Goal: Find contact information

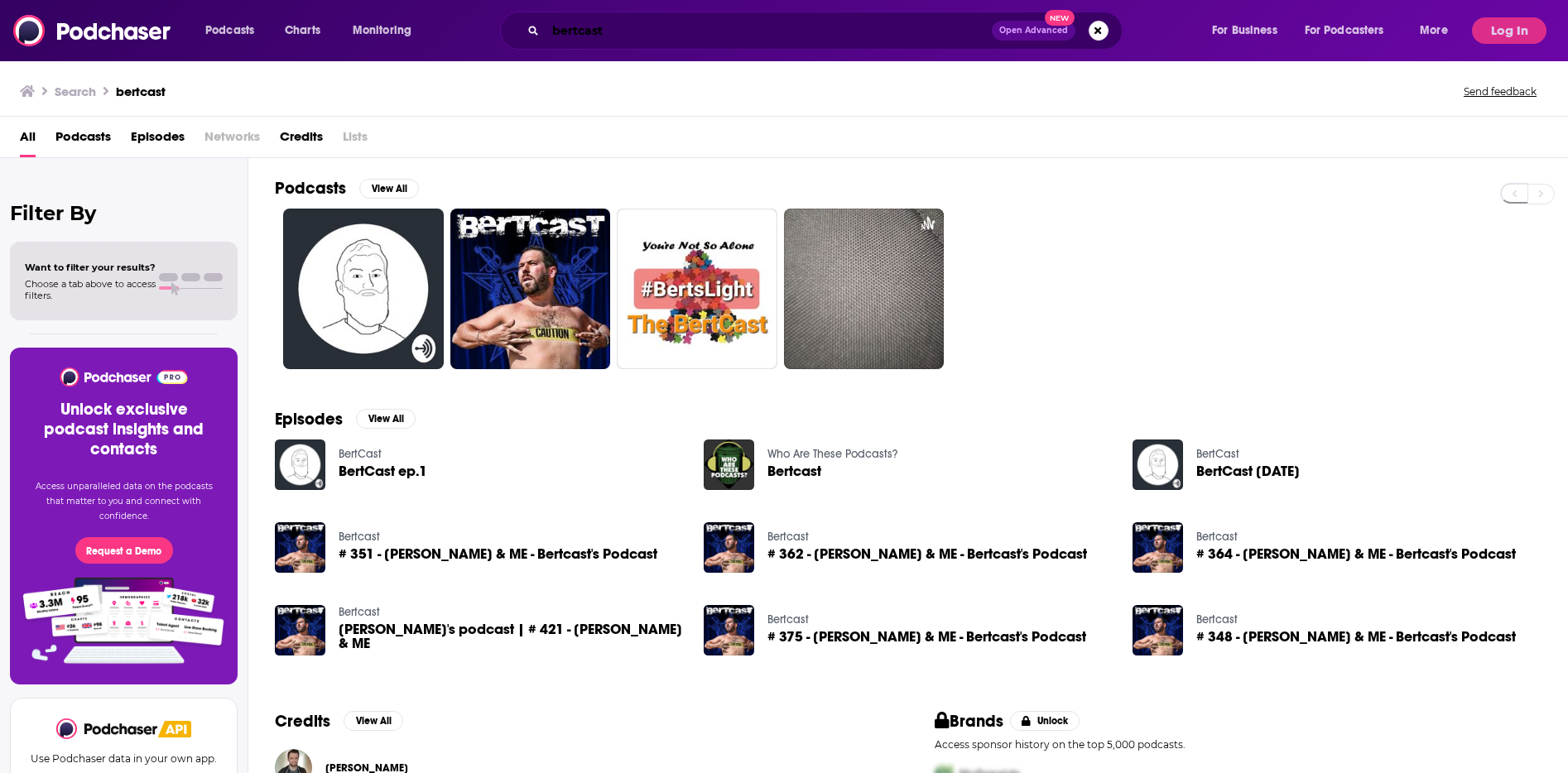
click at [660, 29] on input "bertcast" at bounding box center [769, 31] width 446 height 27
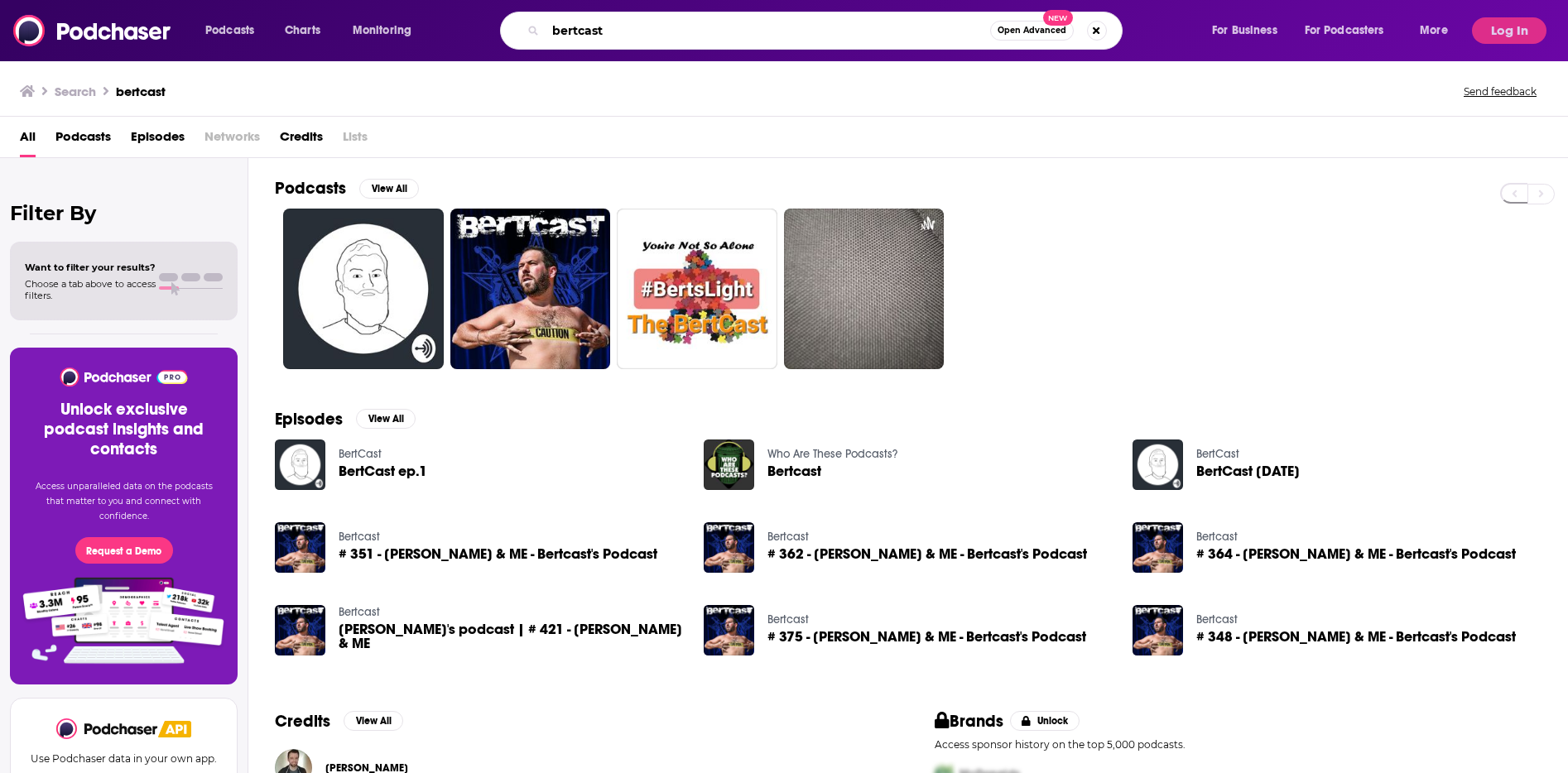
click at [660, 29] on input "bertcast" at bounding box center [768, 31] width 445 height 27
type input "&"
type input "R&B money"
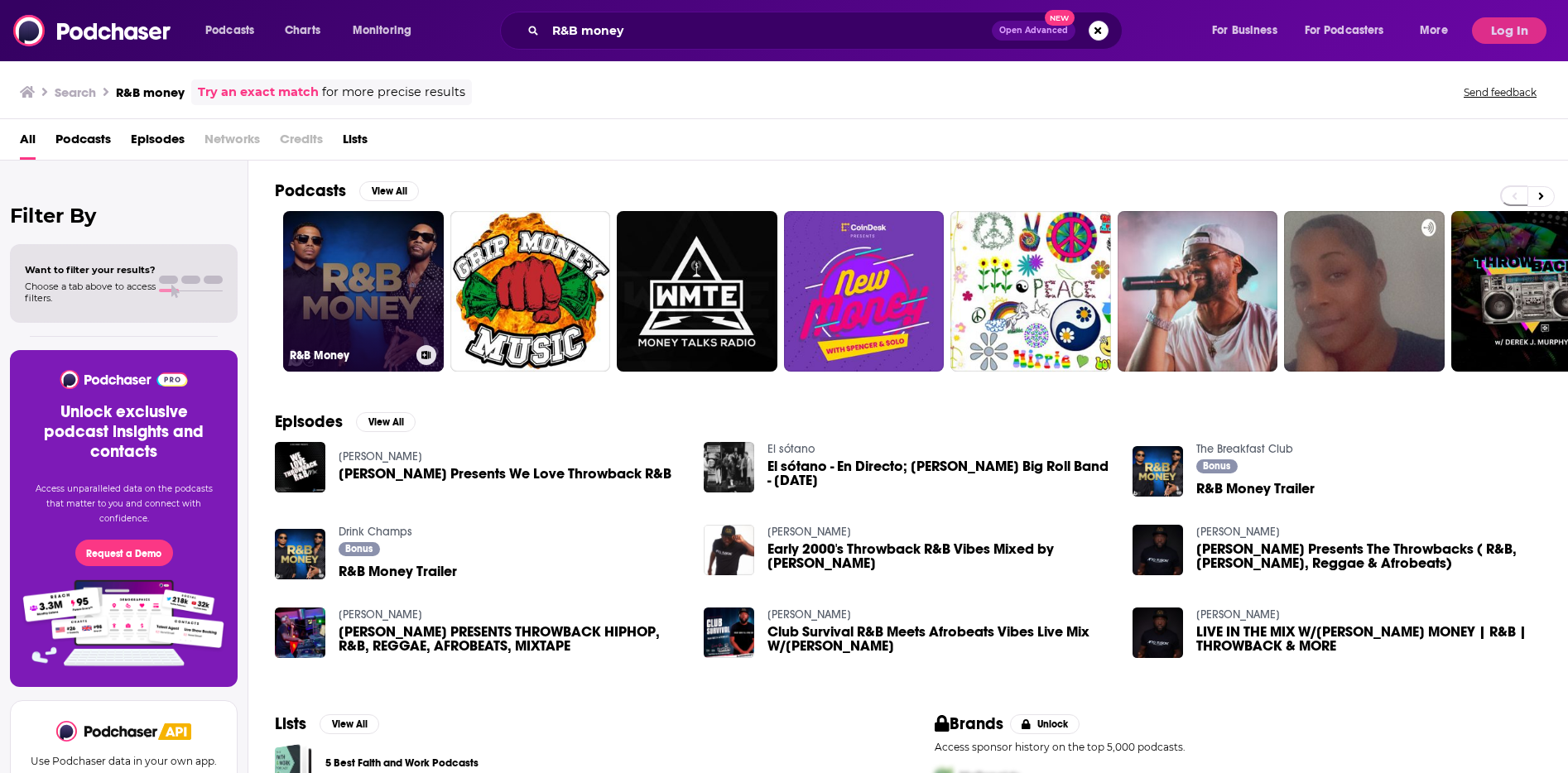
click at [375, 241] on link "R&B Money" at bounding box center [363, 291] width 161 height 161
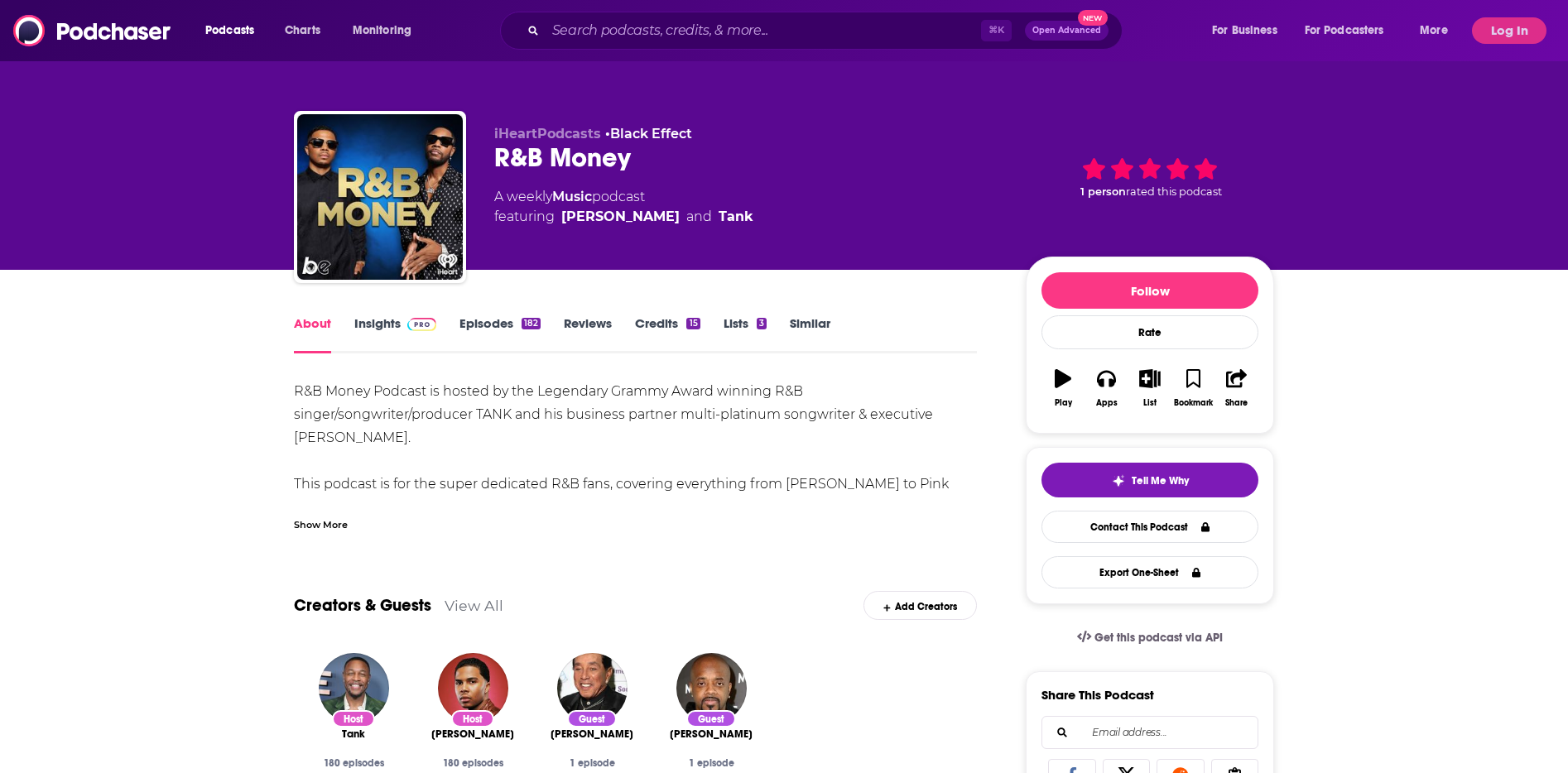
click at [379, 318] on link "Insights" at bounding box center [396, 334] width 82 height 38
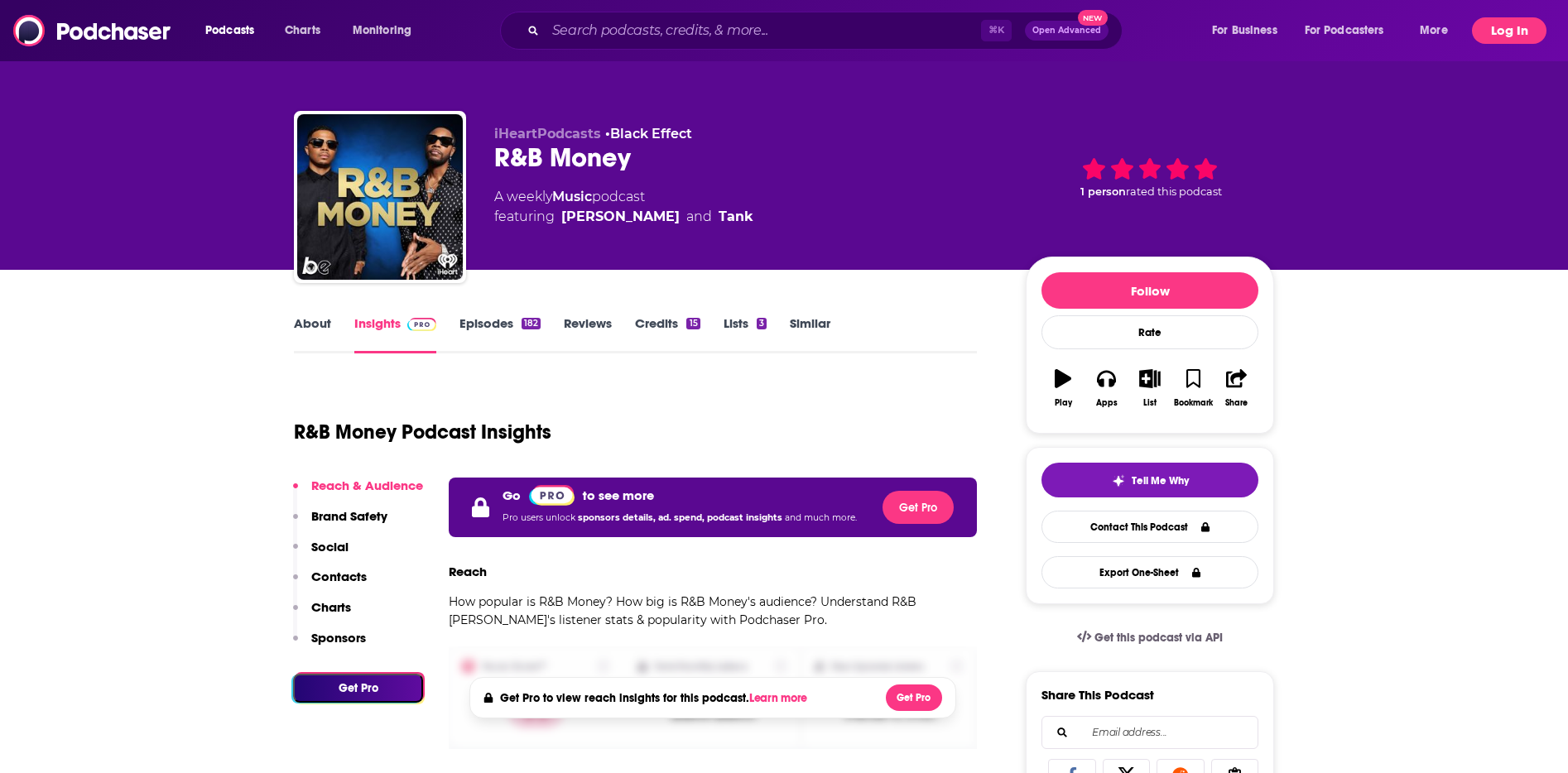
click at [1510, 25] on button "Log In" at bounding box center [1509, 31] width 75 height 27
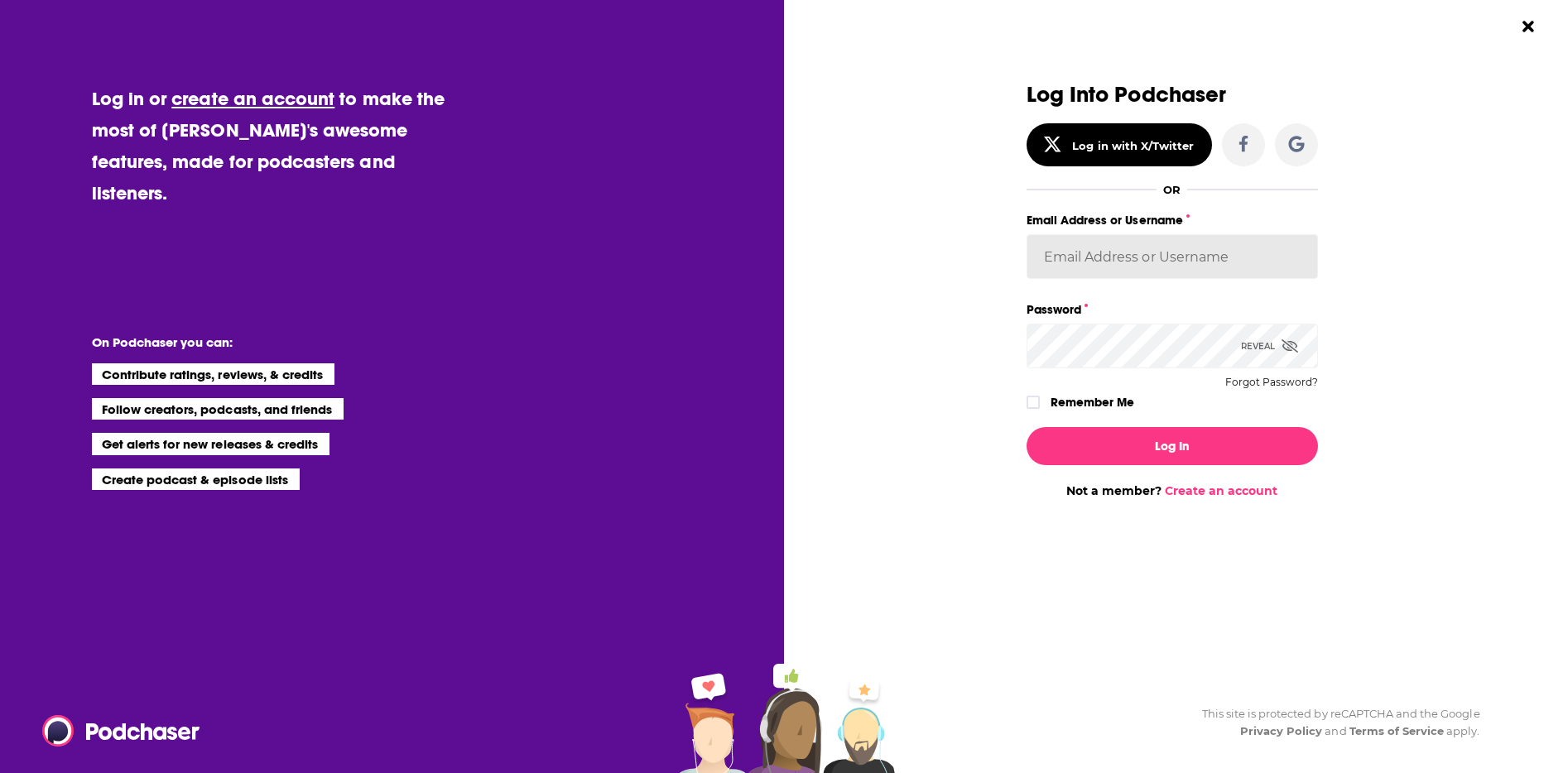
click at [1074, 244] on input "Email Address or Username" at bounding box center [1172, 256] width 292 height 45
paste input "[EMAIL_ADDRESS][DOMAIN_NAME]"
type input "[EMAIL_ADDRESS][DOMAIN_NAME]"
click at [1094, 435] on button "Log In" at bounding box center [1172, 446] width 292 height 38
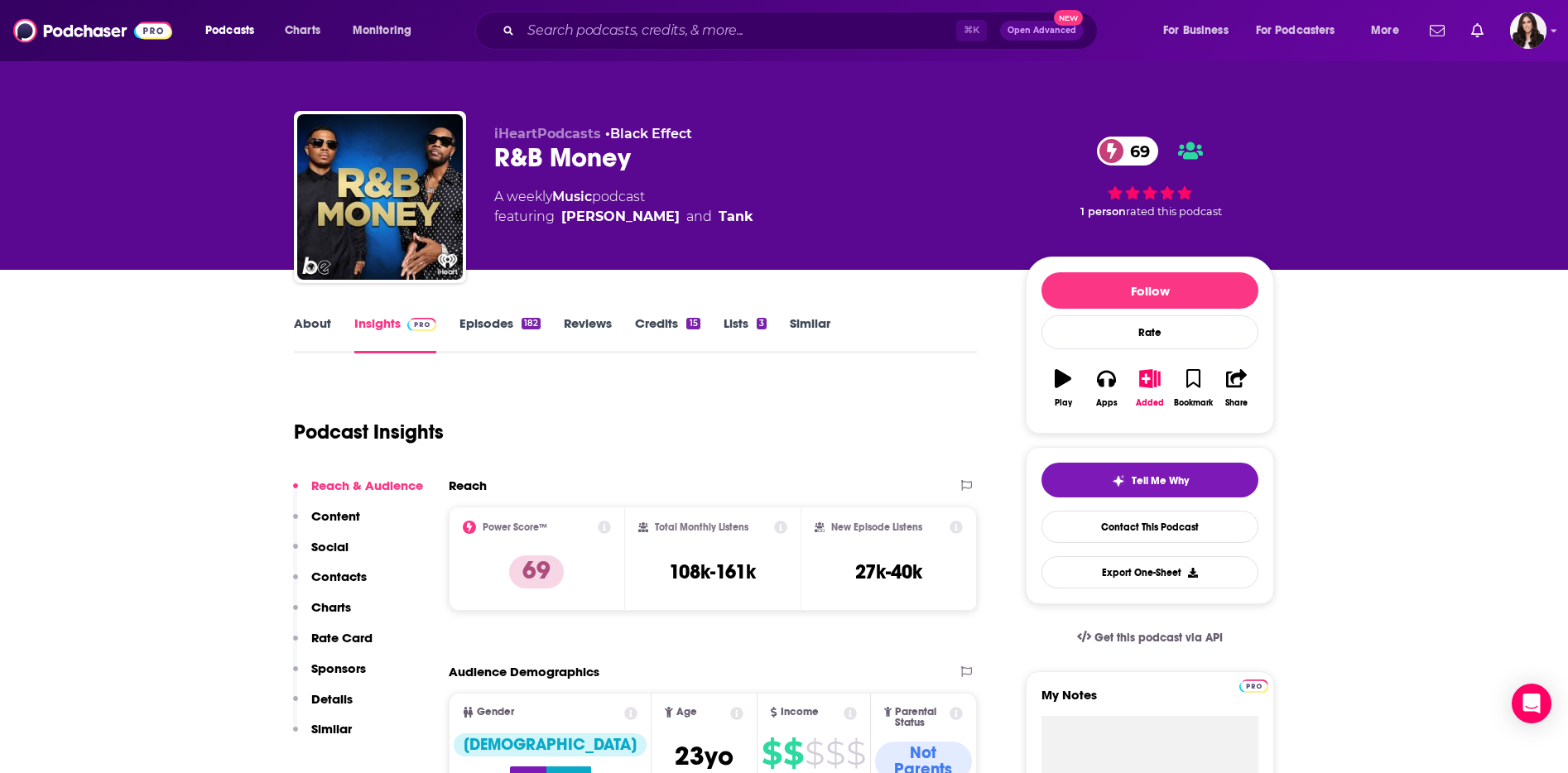
scroll to position [102, 0]
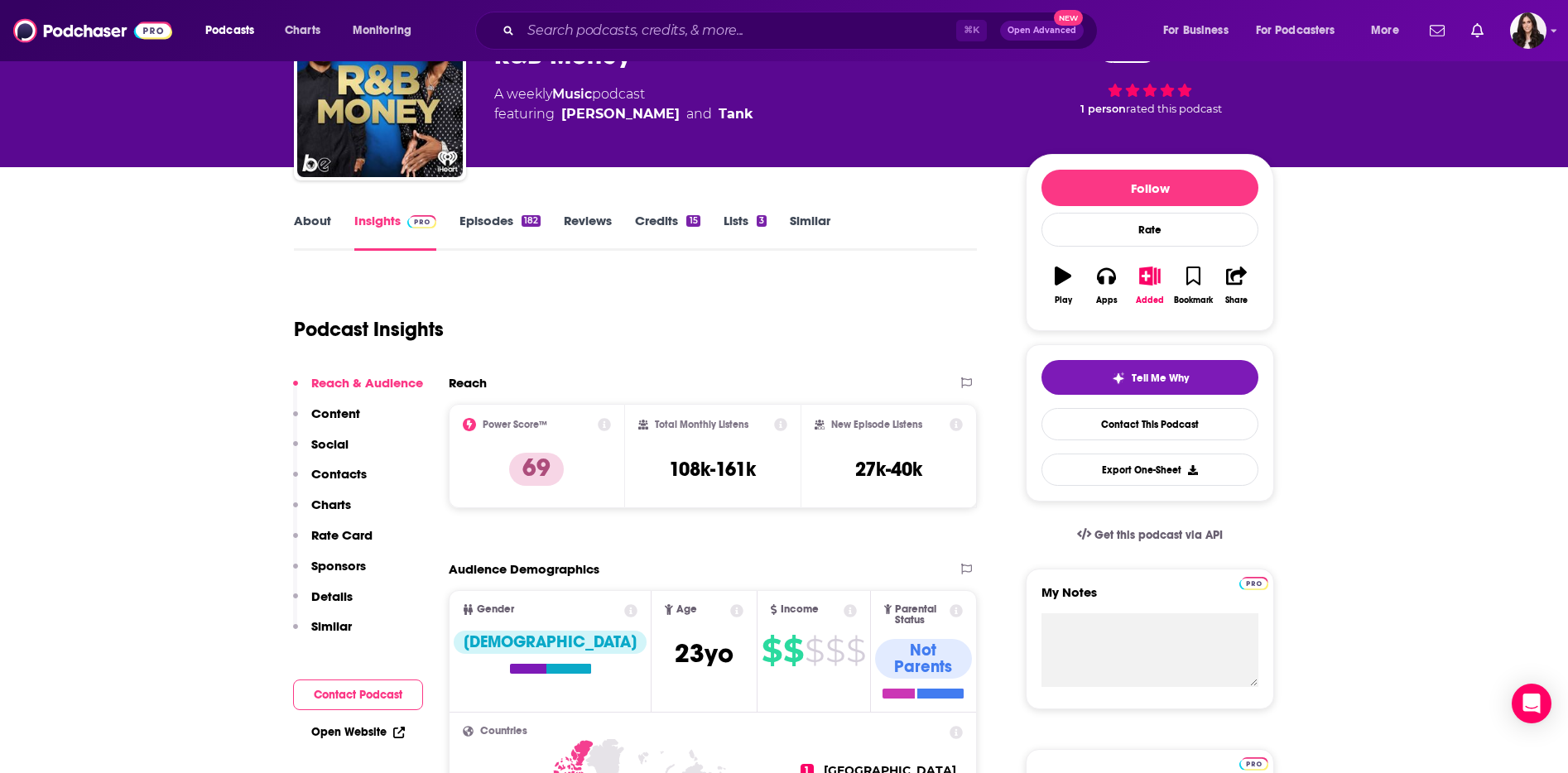
click at [323, 468] on p "Contacts" at bounding box center [339, 473] width 55 height 15
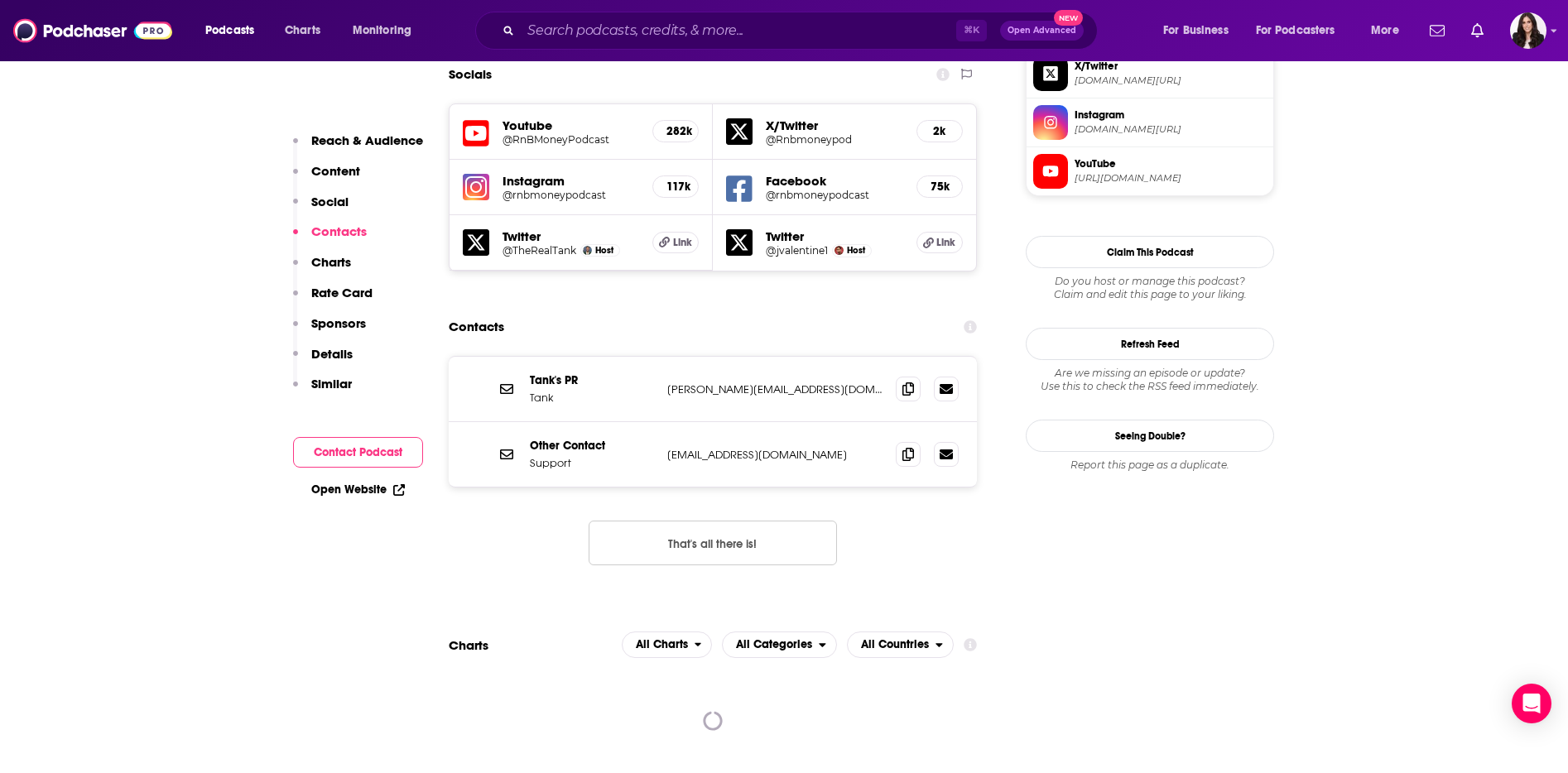
scroll to position [1455, 0]
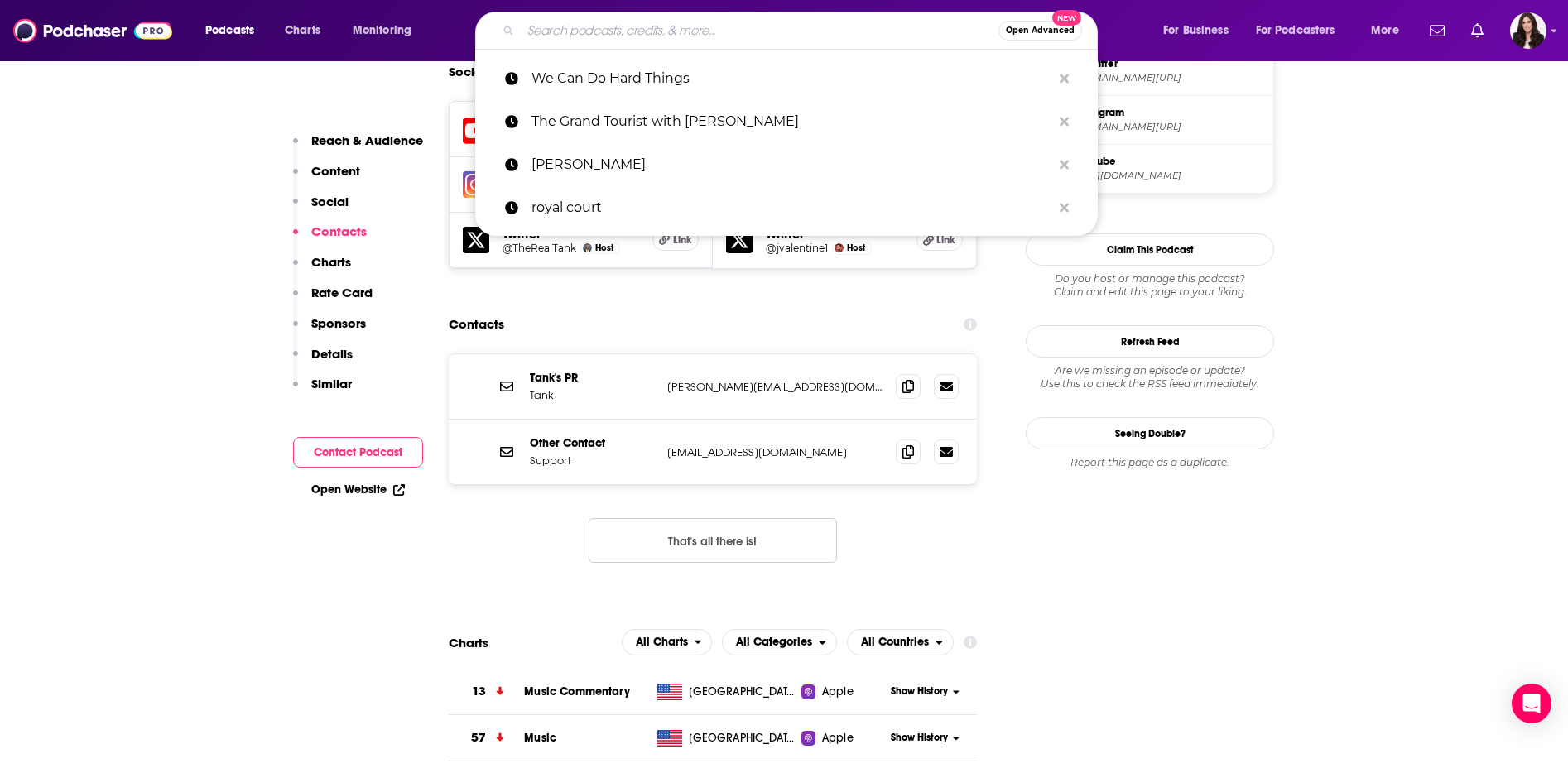
click at [584, 26] on input "Search podcasts, credits, & more..." at bounding box center [760, 31] width 478 height 27
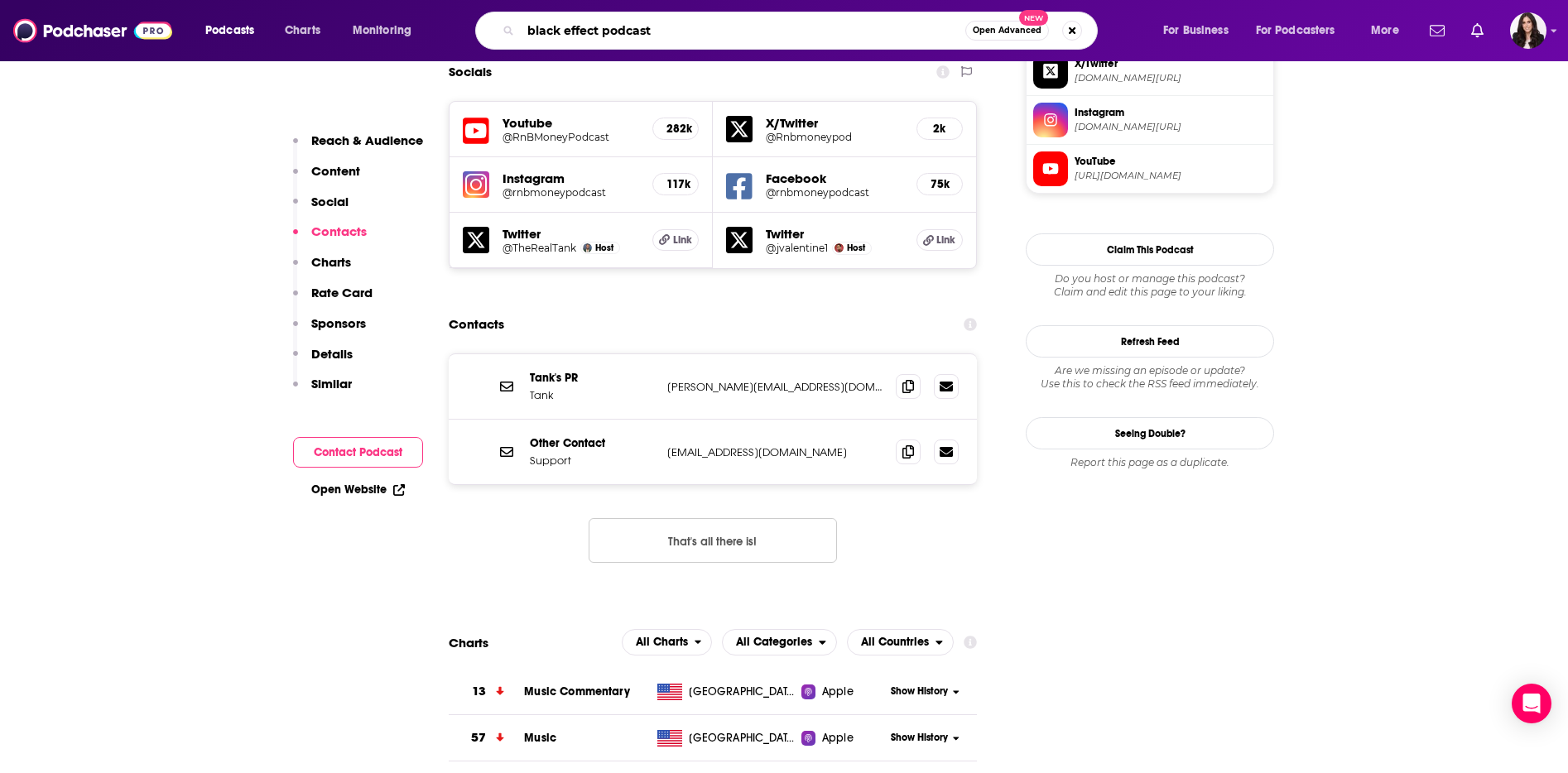
click at [628, 32] on input "black effect podcast" at bounding box center [743, 31] width 445 height 27
type input "black effect"
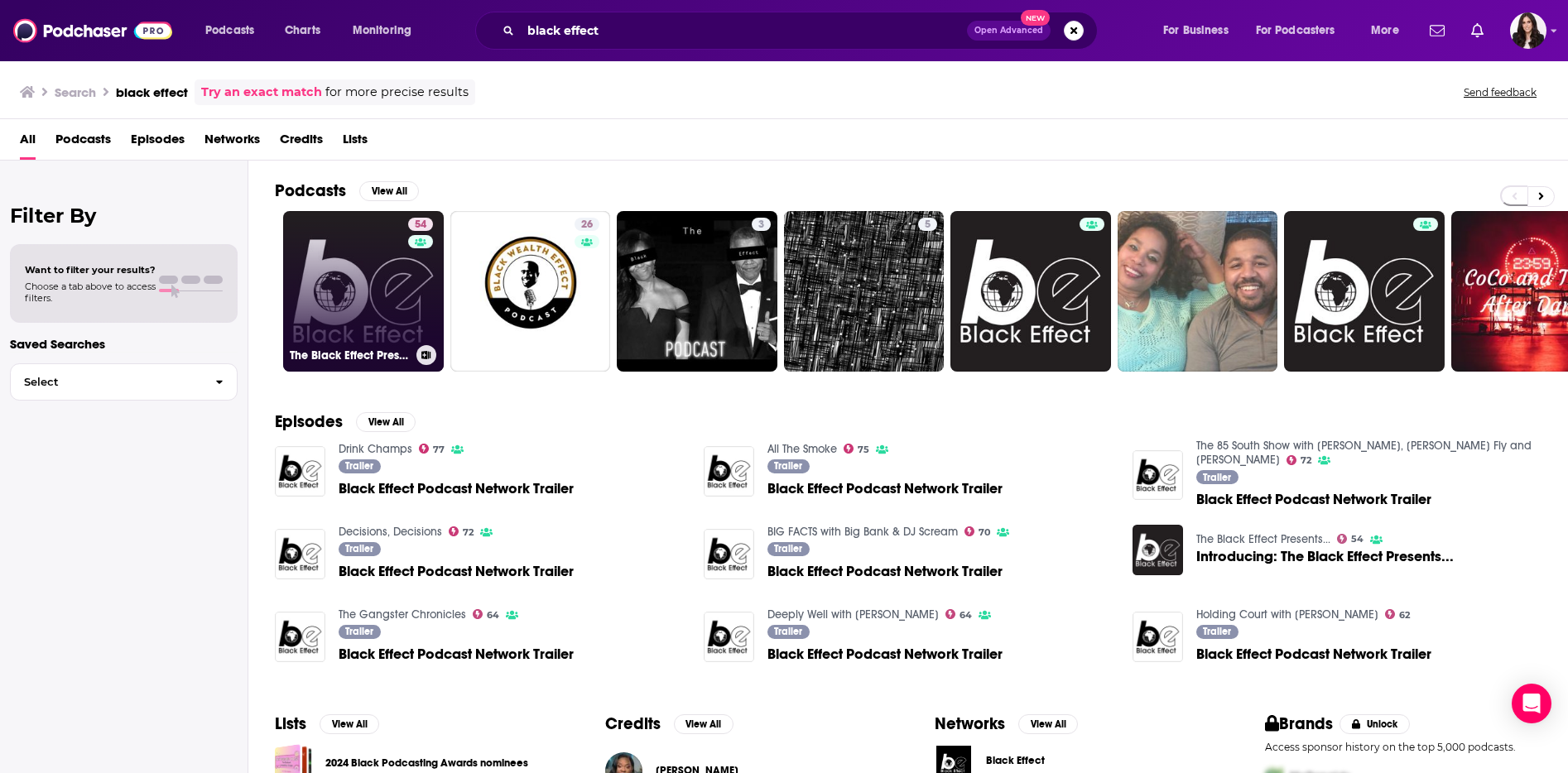
click at [343, 299] on link "54 The Black Effect Presents..." at bounding box center [363, 291] width 161 height 161
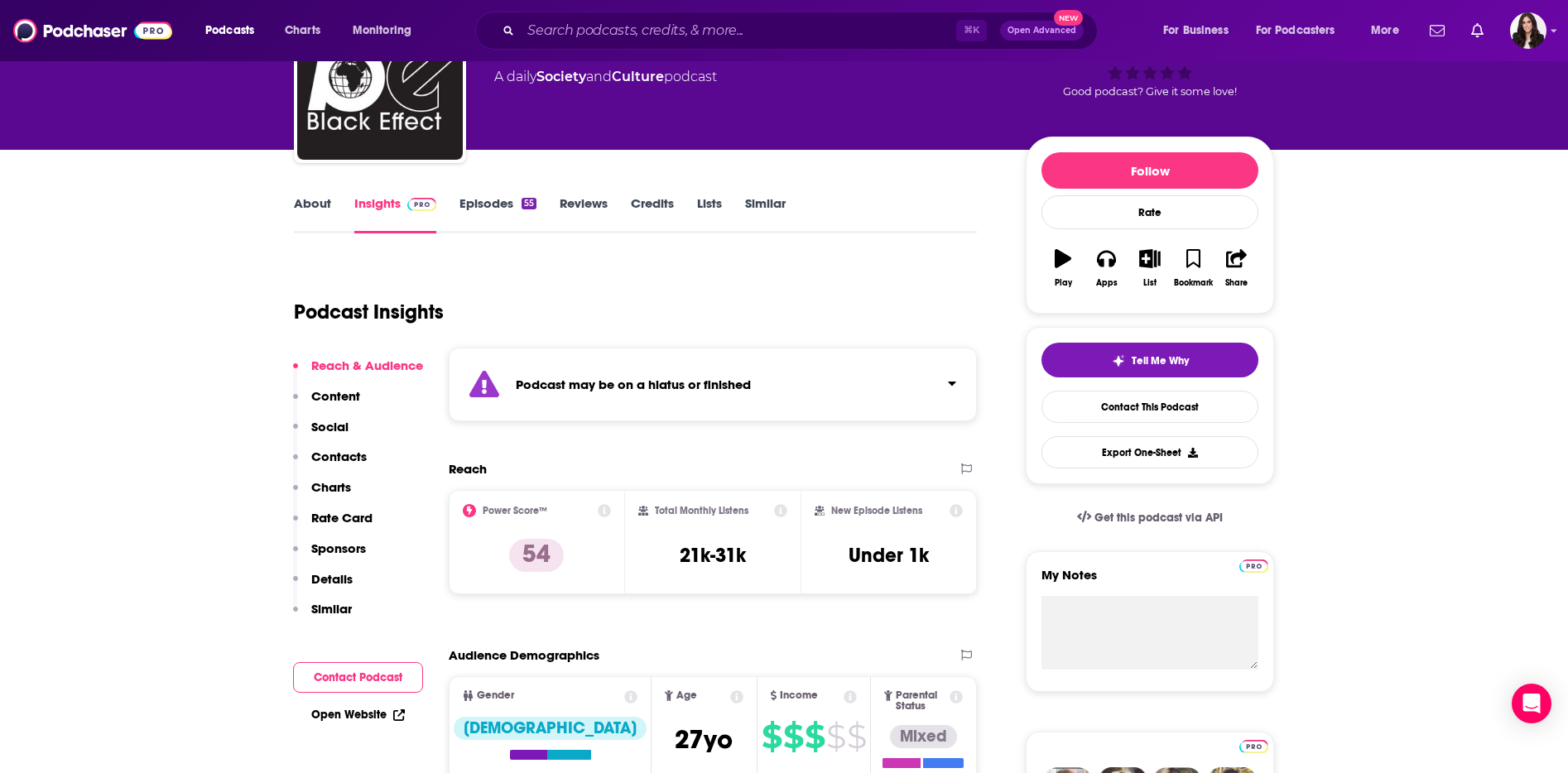
scroll to position [169, 0]
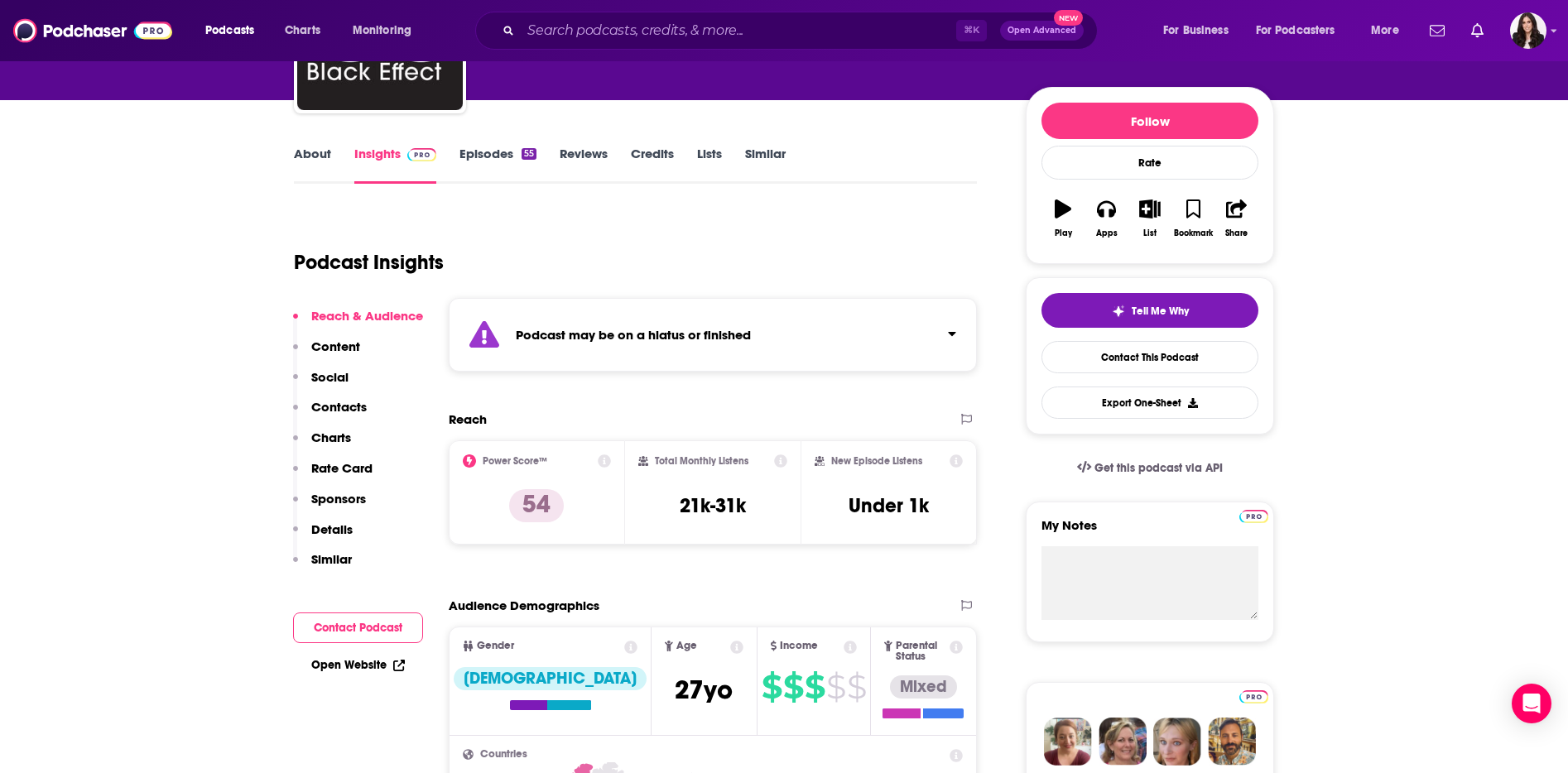
click at [331, 410] on p "Contacts" at bounding box center [339, 406] width 55 height 15
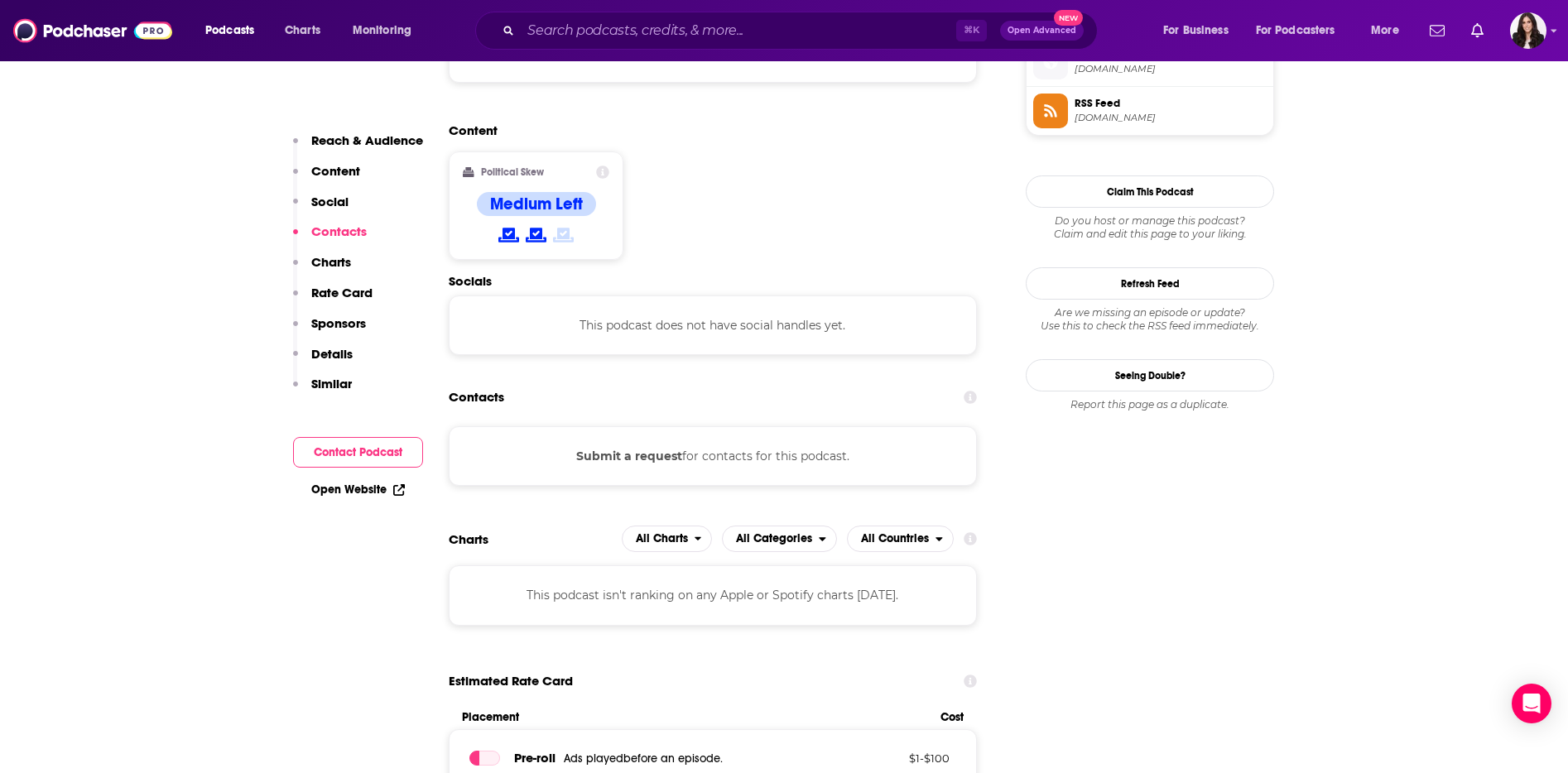
scroll to position [1414, 0]
